Goal: Task Accomplishment & Management: Complete application form

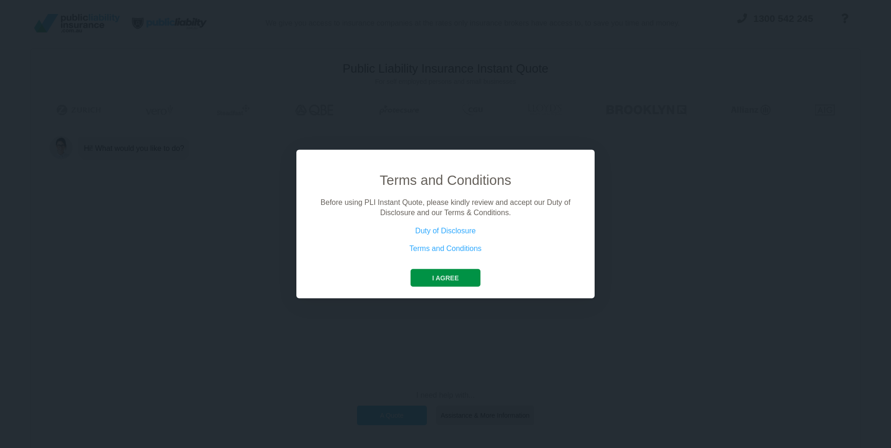
click at [453, 275] on button "I agree" at bounding box center [444, 278] width 69 height 18
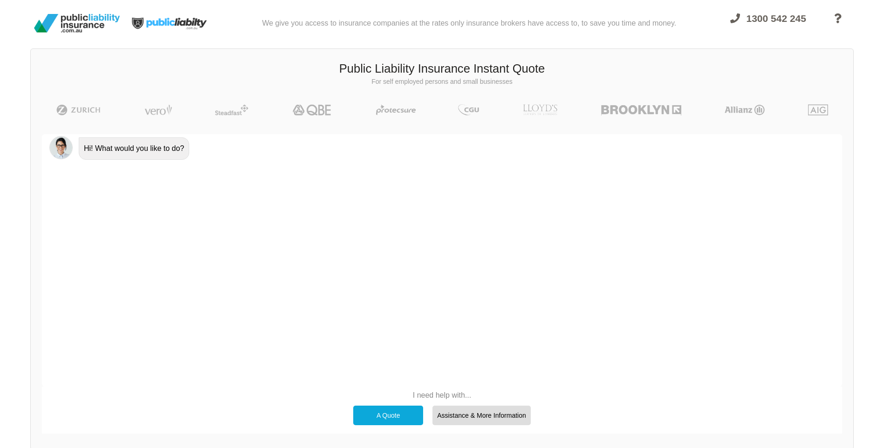
click at [385, 418] on div "A Quote" at bounding box center [388, 416] width 70 height 20
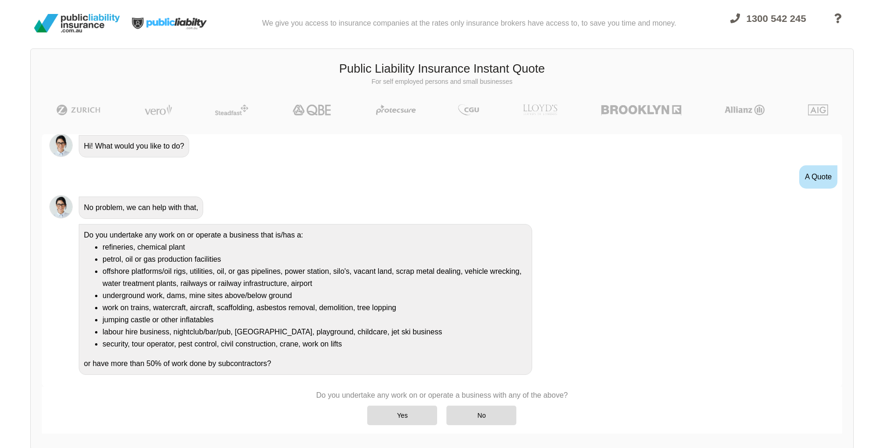
scroll to position [3, 0]
click at [407, 411] on div "Yes" at bounding box center [402, 416] width 70 height 20
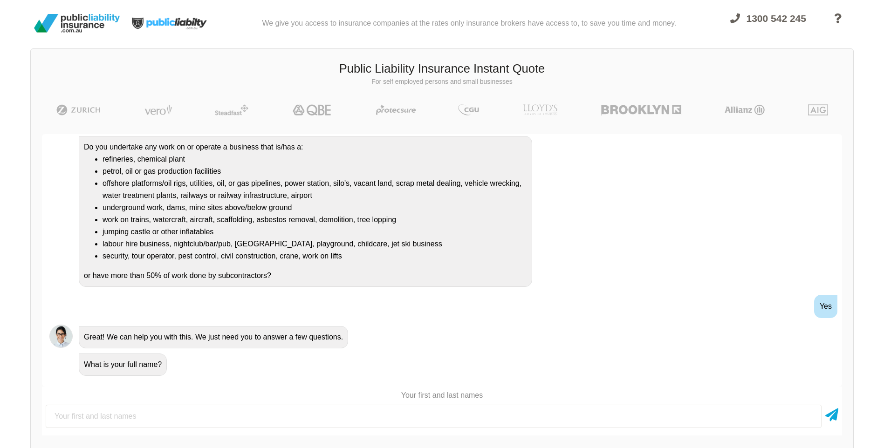
scroll to position [92, 0]
type input "[PERSON_NAME]"
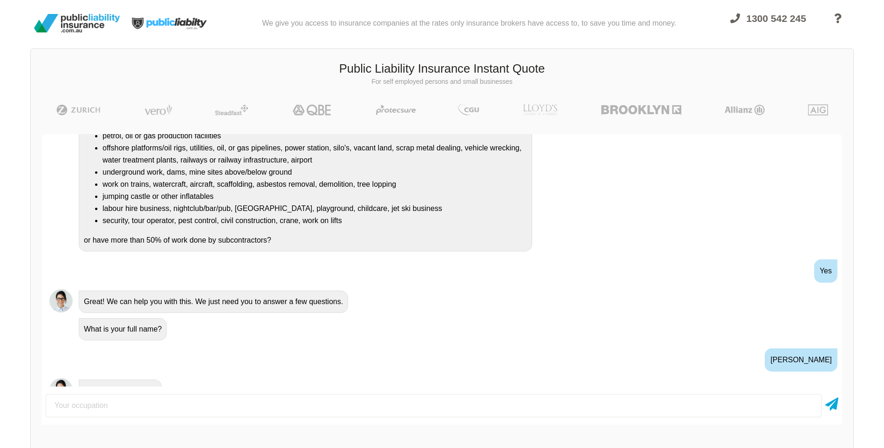
scroll to position [198, 0]
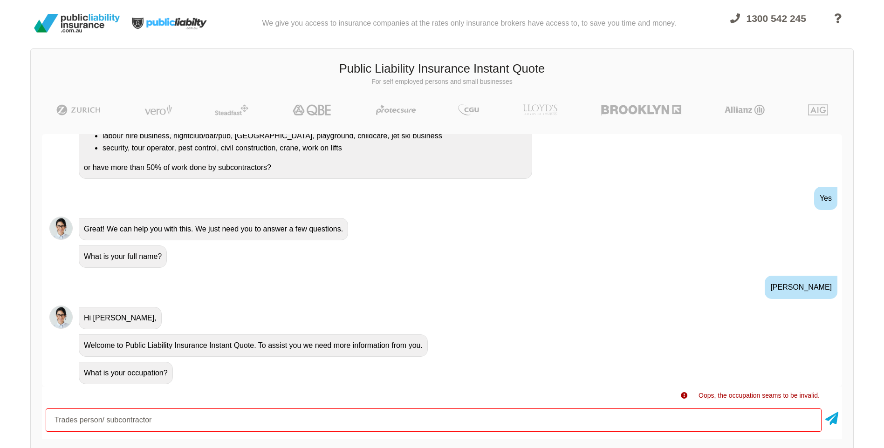
click at [105, 421] on input "Trades person/ subcontractor" at bounding box center [434, 420] width 776 height 23
click at [132, 422] on input "subcontractor" at bounding box center [434, 420] width 776 height 23
type input "subcontractor"
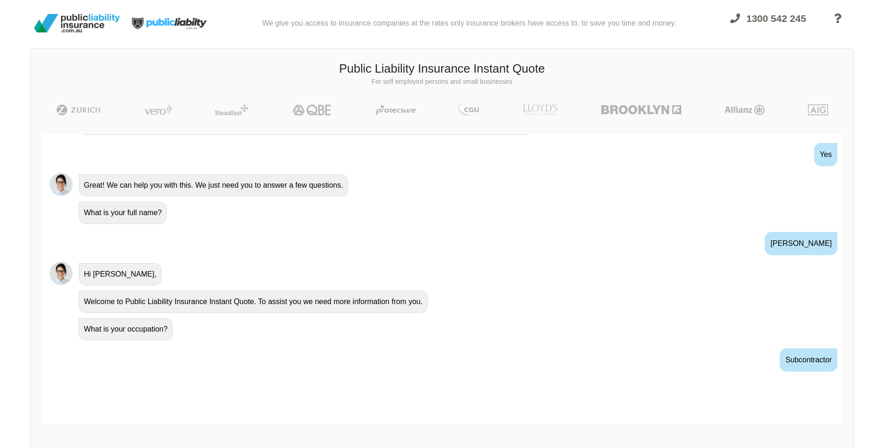
scroll to position [260, 0]
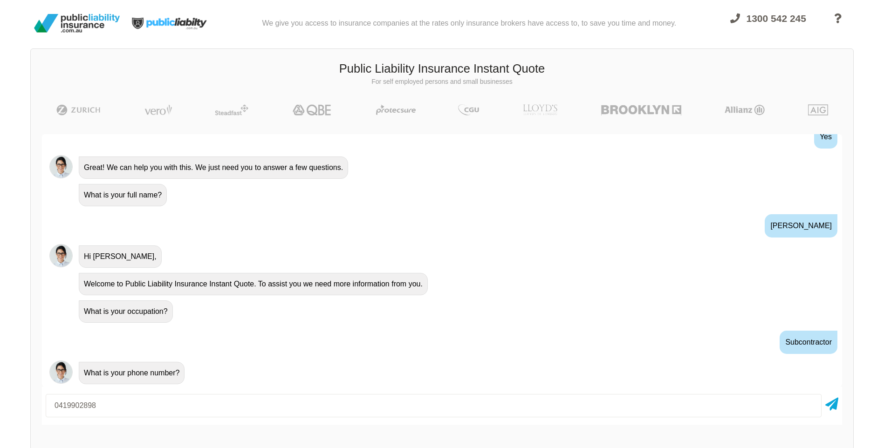
type input "0419902898"
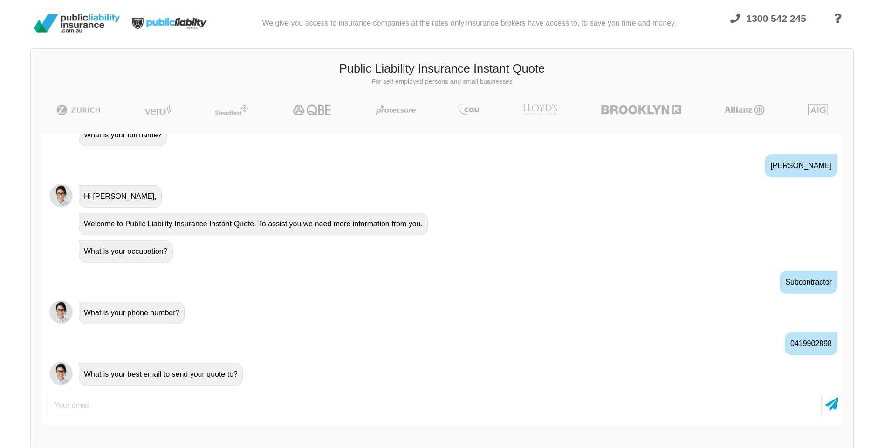
scroll to position [321, 0]
type input "[PERSON_NAME][EMAIL_ADDRESS][PERSON_NAME][DOMAIN_NAME]"
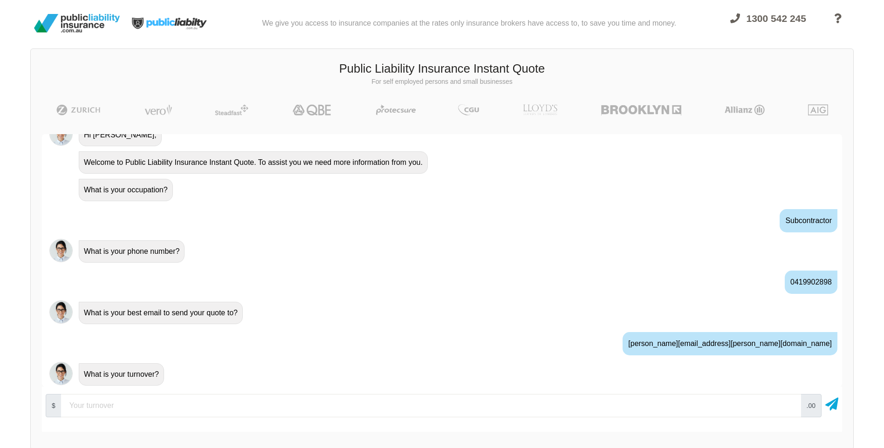
scroll to position [383, 0]
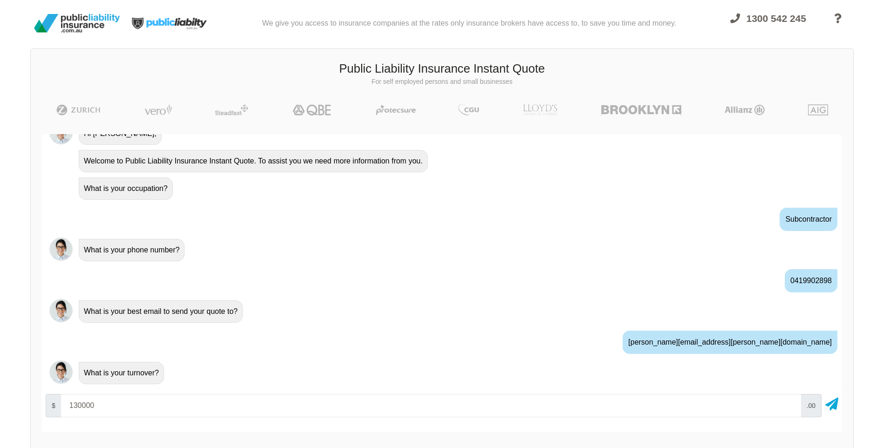
type input "130000"
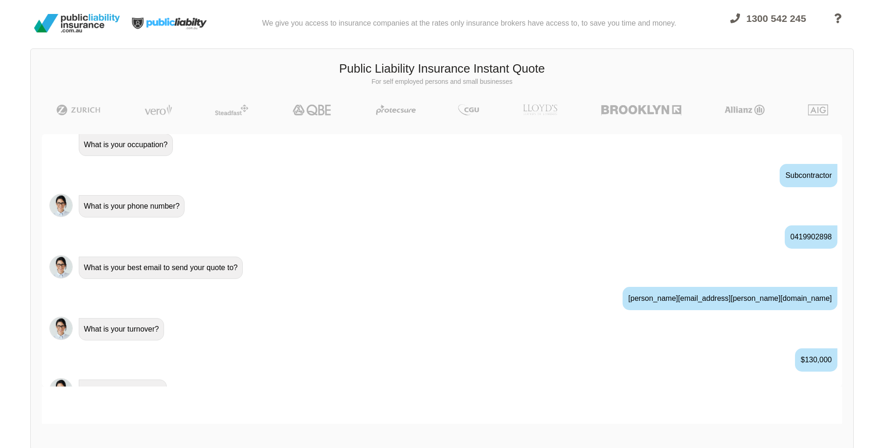
scroll to position [444, 0]
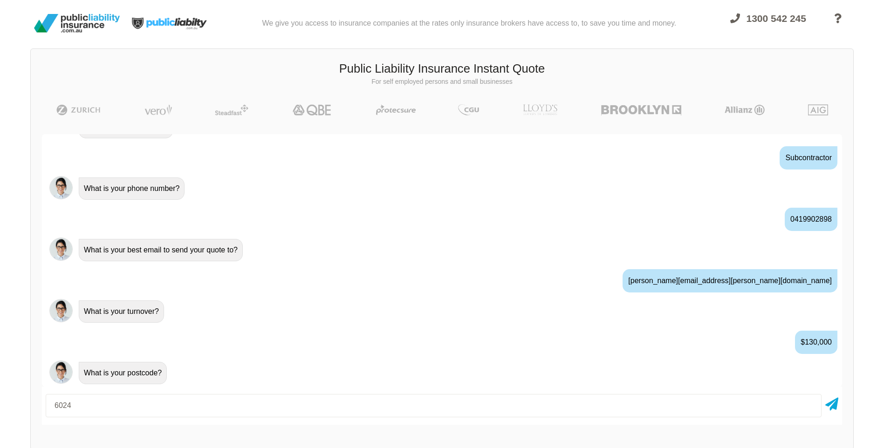
type input "6024"
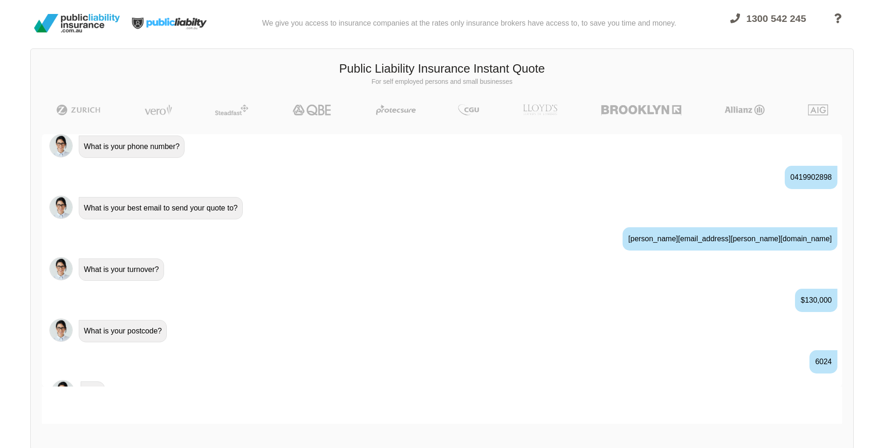
scroll to position [506, 0]
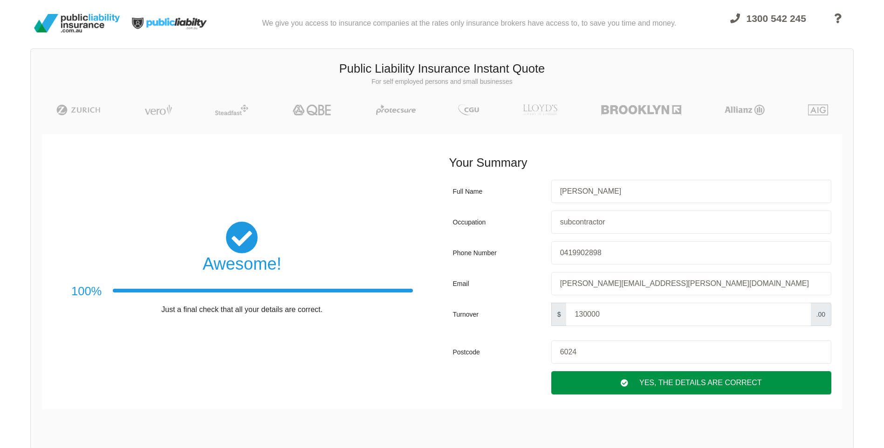
click at [700, 389] on div "Yes, The Details are correct" at bounding box center [691, 382] width 280 height 23
